Goal: Task Accomplishment & Management: Complete application form

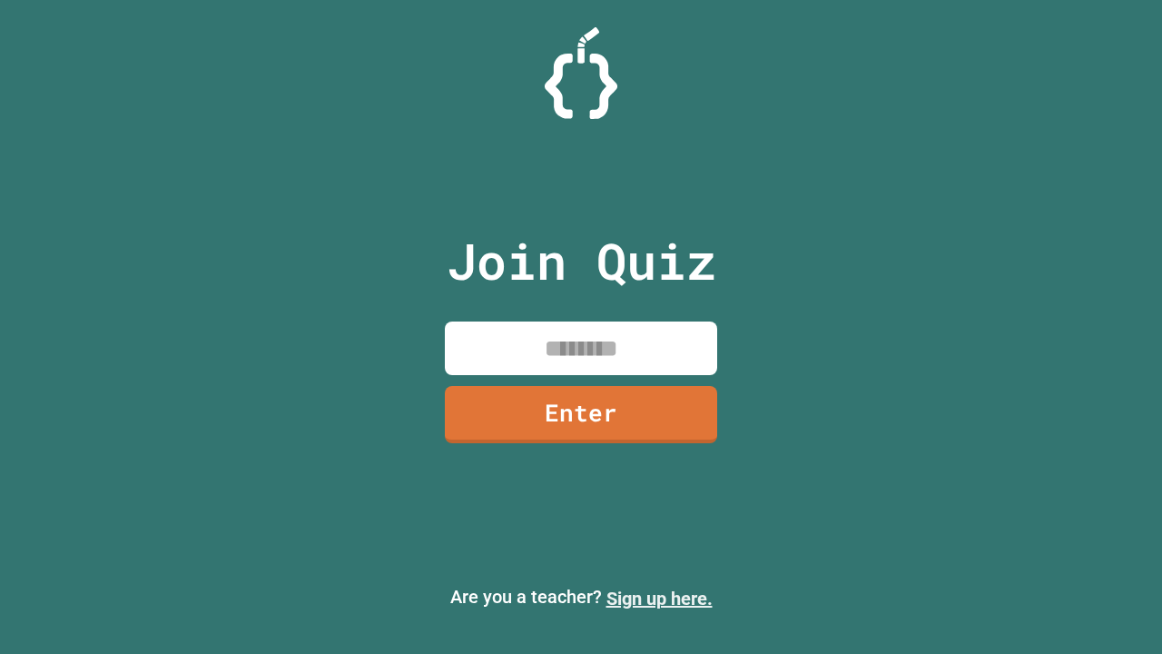
click at [659, 598] on link "Sign up here." at bounding box center [660, 599] width 106 height 22
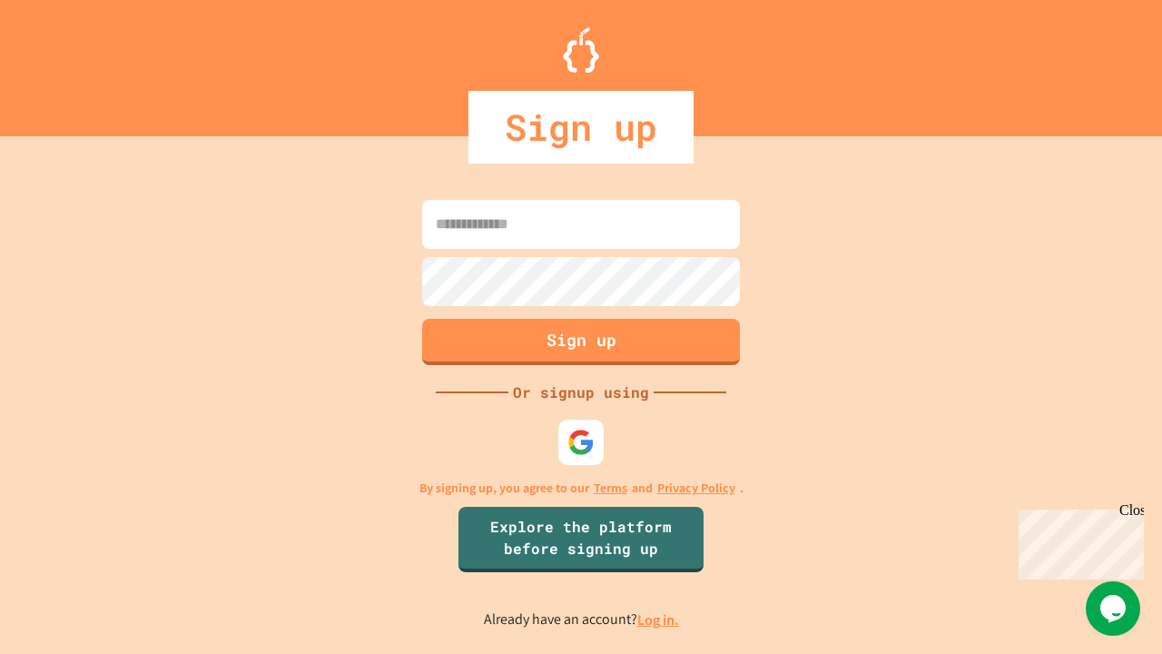
click at [659, 619] on link "Log in." at bounding box center [658, 619] width 42 height 19
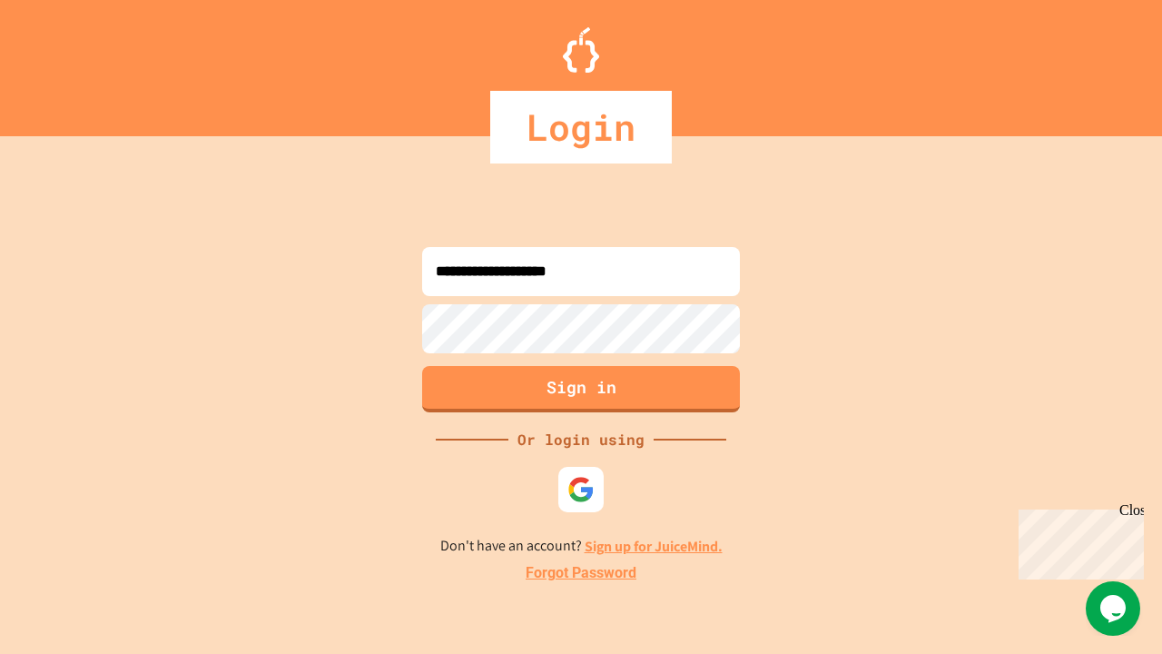
type input "**********"
